Goal: Learn about a topic: Learn about a topic

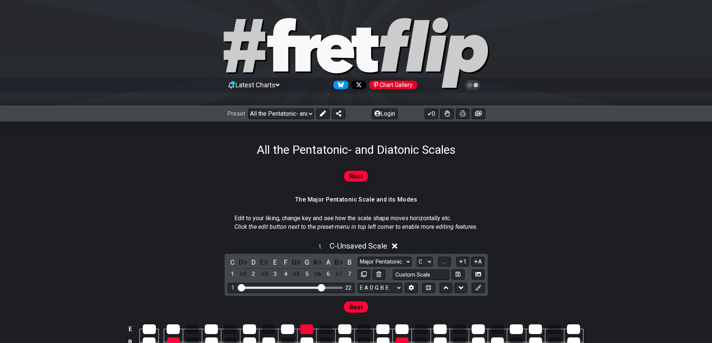
select select "/023927597434"
select select "Major / [PERSON_NAME]"
select select "C"
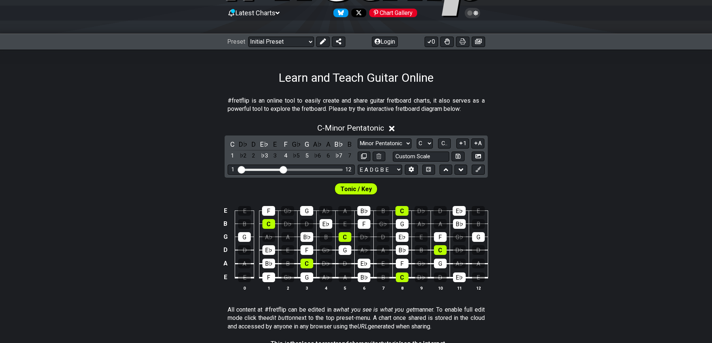
scroll to position [112, 0]
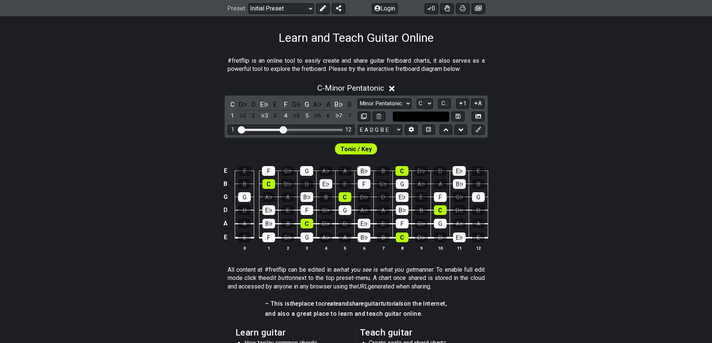
click at [440, 118] on input "text" at bounding box center [421, 117] width 57 height 10
type input "Custom Scale"
click at [399, 103] on select "Minor Pentatonic Click to edit Minor Pentatonic Major Pentatonic Minor Blues Ma…" at bounding box center [385, 104] width 54 height 10
select select "Major / [PERSON_NAME]"
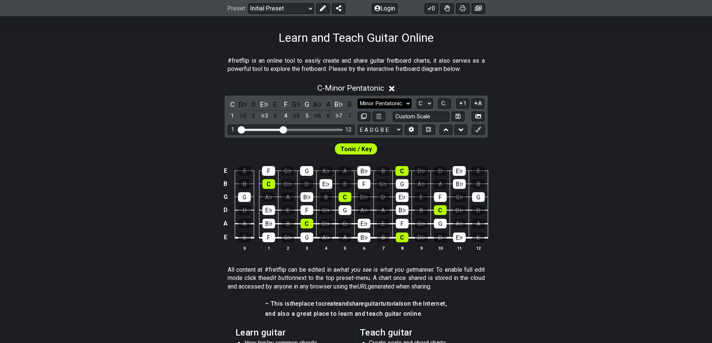
click at [358, 99] on select "Minor Pentatonic Click to edit Minor Pentatonic Major Pentatonic Minor Blues Ma…" at bounding box center [385, 104] width 54 height 10
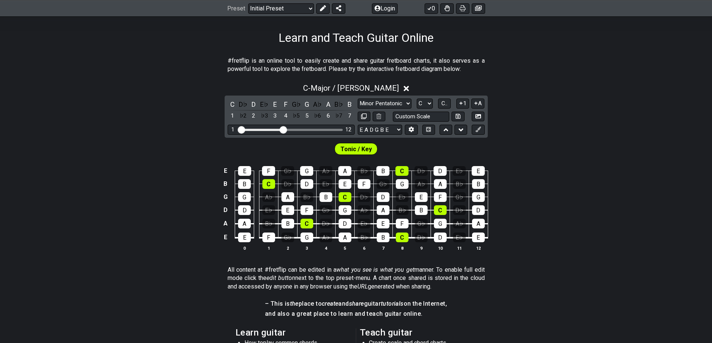
click at [425, 98] on div "C D♭ D E♭ E F G♭ G A♭ A B♭ B 1 ♭2 2 ♭3 3 4 ♭5 5 ♭6 6 ♭7 7 Minor Pentatonic Clic…" at bounding box center [356, 117] width 263 height 42
click at [426, 103] on select "A♭ A A♯ B♭ B C C♯ D♭ D D♯ E♭ E F F♯ G♭ G G♯" at bounding box center [425, 104] width 16 height 10
click at [392, 128] on select "E A D G B E E A D G B E E A D G B E B E A D F♯ B A D G C E A D A D G B E E♭ A♭ …" at bounding box center [380, 130] width 44 height 10
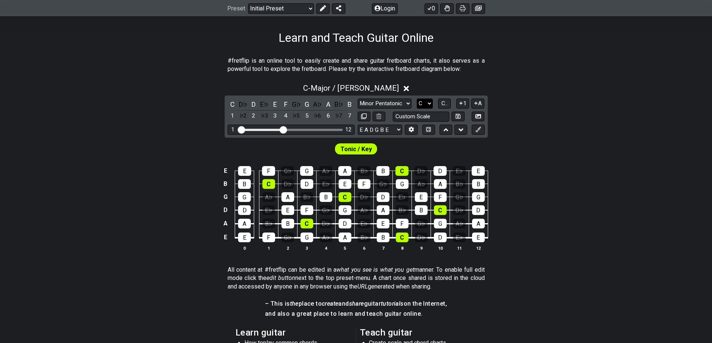
click at [426, 107] on select "A♭ A A♯ B♭ B C C♯ D♭ D D♯ E♭ E F F♯ G♭ G G♯" at bounding box center [425, 104] width 16 height 10
click at [451, 101] on div "Minor Pentatonic Click to edit Minor Pentatonic Major Pentatonic Minor Blues Ma…" at bounding box center [421, 104] width 127 height 10
click at [446, 104] on span "C.." at bounding box center [444, 103] width 6 height 7
click at [427, 102] on select "A♭ A A♯ B♭ B C C♯ D♭ D D♯ E♭ E F F♯ G♭ G G♯" at bounding box center [424, 104] width 16 height 10
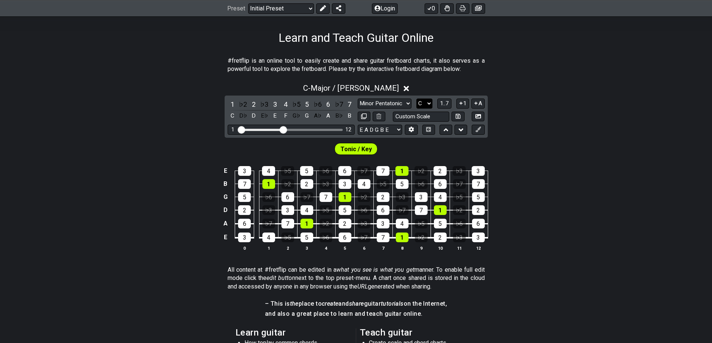
select select "G"
click at [416, 99] on select "A♭ A A♯ B♭ B C C♯ D♭ D D♯ E♭ E F F♯ G♭ G G♯" at bounding box center [424, 104] width 16 height 10
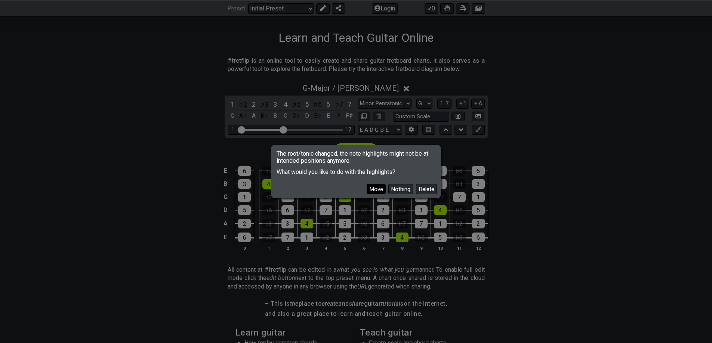
click at [376, 189] on button "Move" at bounding box center [376, 189] width 19 height 10
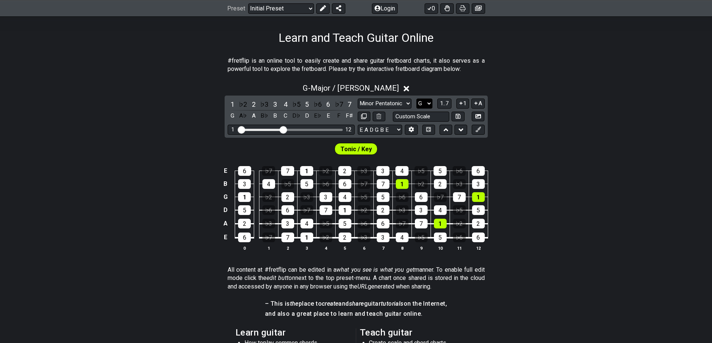
click at [427, 101] on select "A♭ A A♯ B♭ B C C♯ D♭ D D♯ E♭ E F F♯ G♭ G G♯" at bounding box center [424, 104] width 16 height 10
click at [416, 99] on select "A♭ A A♯ B♭ B C C♯ D♭ D D♯ E♭ E F F♯ G♭ G G♯" at bounding box center [424, 104] width 16 height 10
click at [460, 102] on icon at bounding box center [460, 104] width 7 height 6
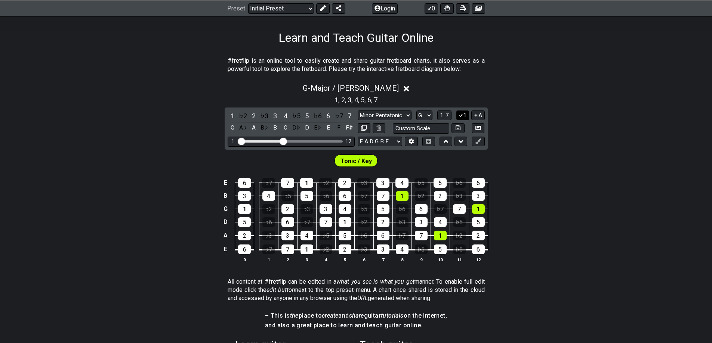
click at [463, 119] on button "1" at bounding box center [462, 116] width 13 height 10
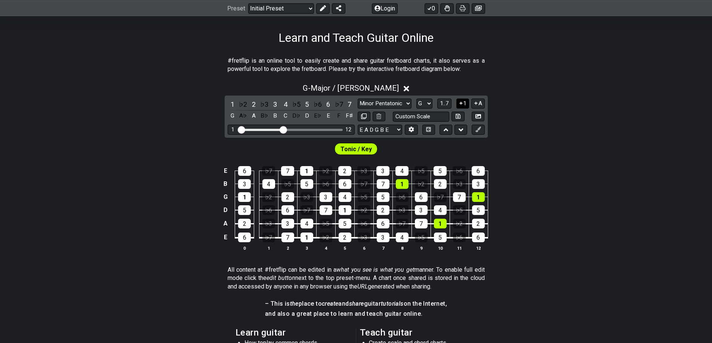
click at [461, 101] on icon at bounding box center [460, 104] width 7 height 6
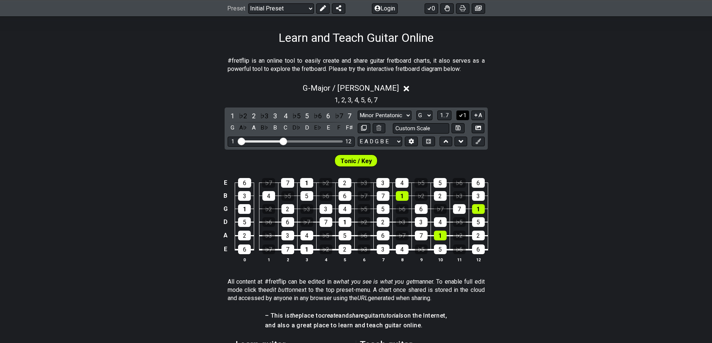
click at [461, 114] on icon at bounding box center [460, 115] width 7 height 6
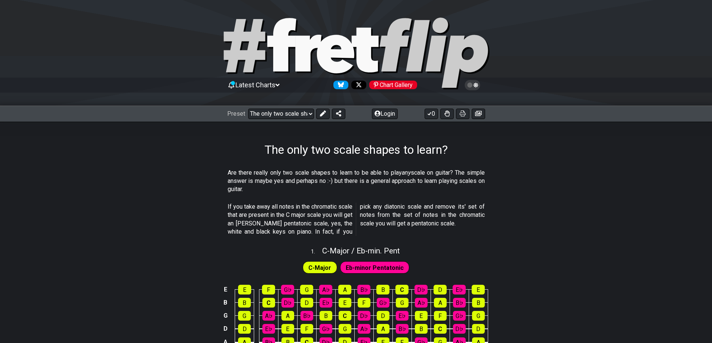
select select "/02254235231"
